Goal: Information Seeking & Learning: Find specific page/section

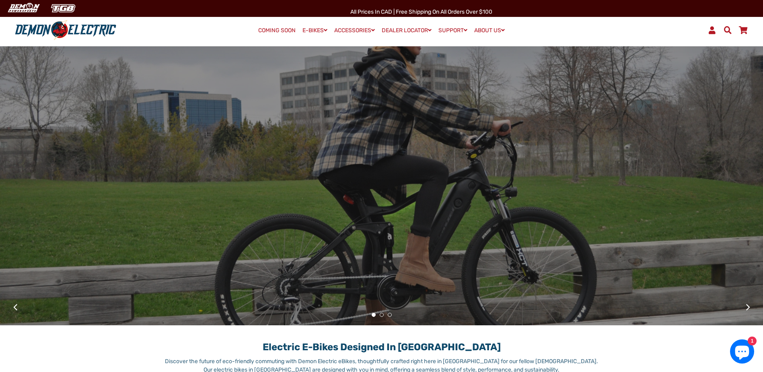
scroll to position [201, 0]
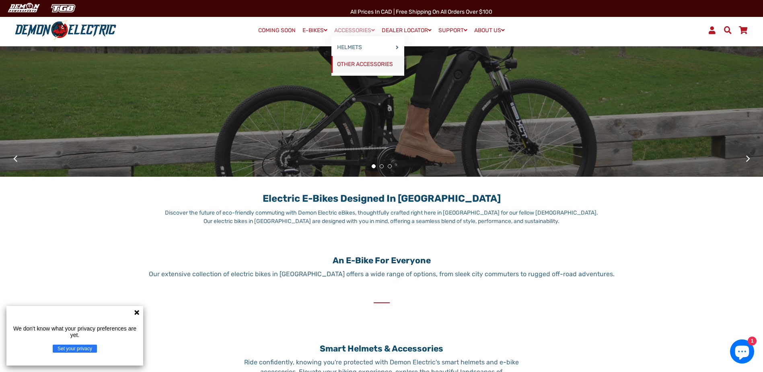
click at [382, 60] on link "OTHER ACCESSORIES" at bounding box center [367, 64] width 73 height 17
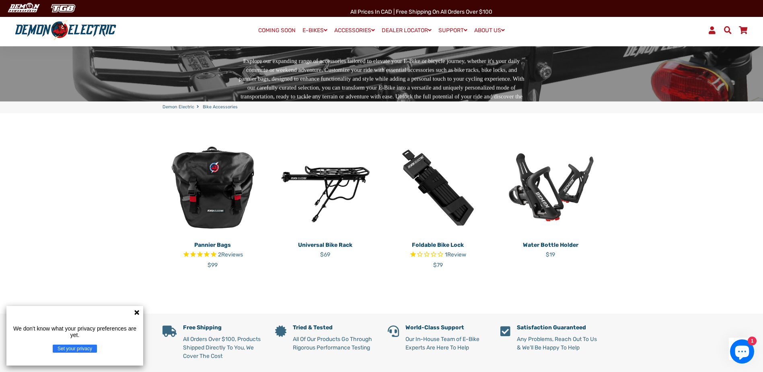
scroll to position [121, 0]
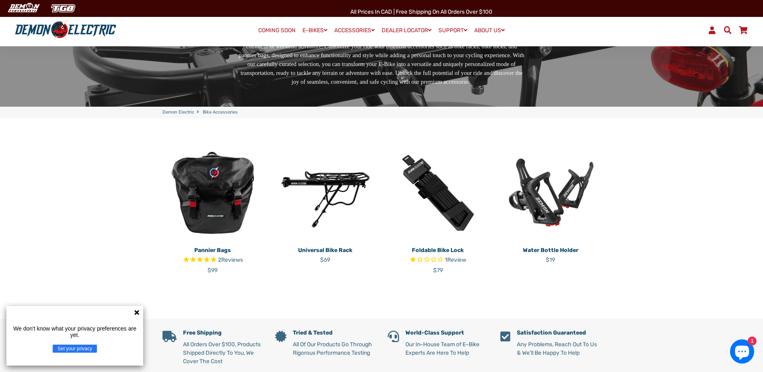
click at [281, 30] on link "COMING SOON" at bounding box center [276, 30] width 43 height 11
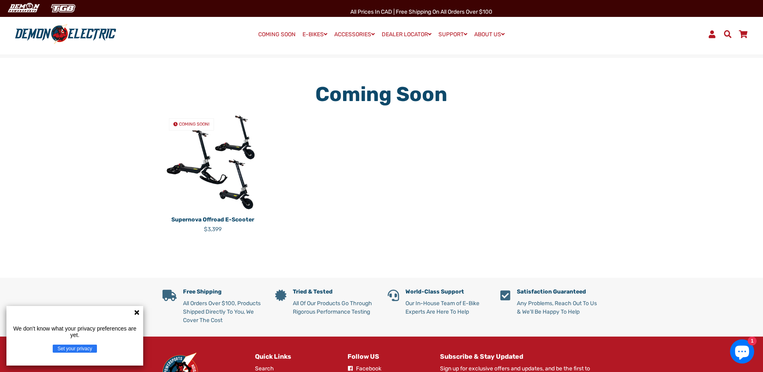
click at [724, 34] on span at bounding box center [728, 34] width 10 height 8
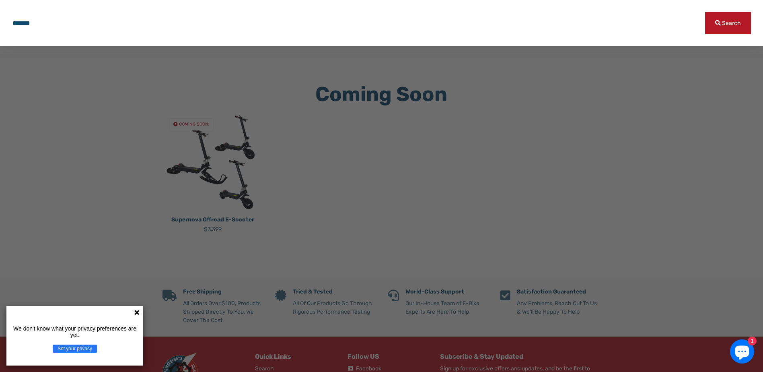
type input "*******"
click at [705, 12] on button "Search" at bounding box center [728, 23] width 46 height 22
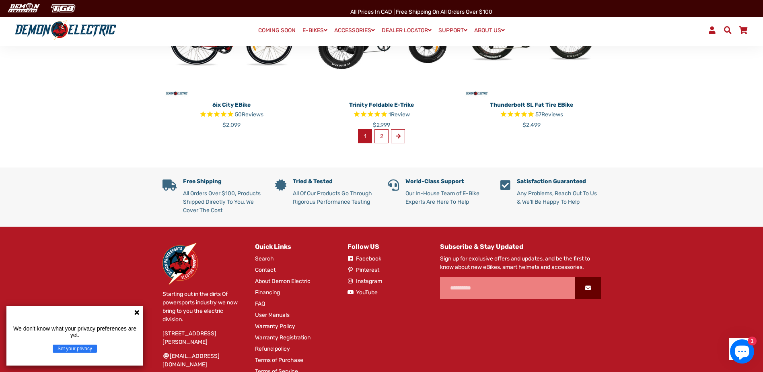
scroll to position [764, 0]
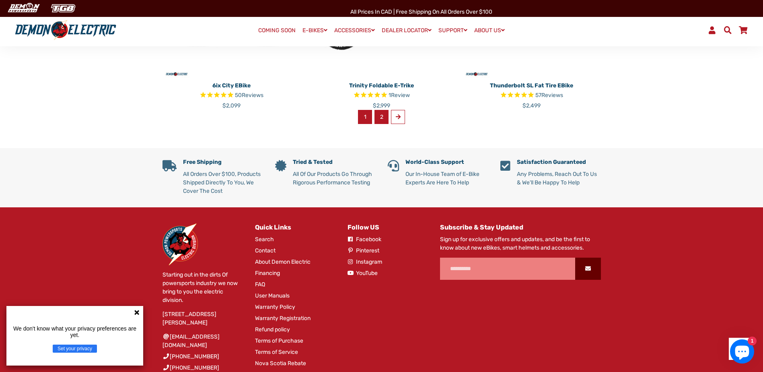
click at [384, 113] on link "2" at bounding box center [381, 117] width 14 height 14
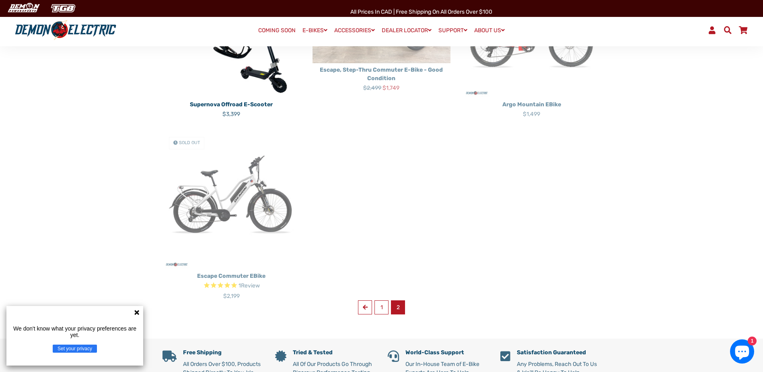
scroll to position [201, 0]
